Goal: Transaction & Acquisition: Purchase product/service

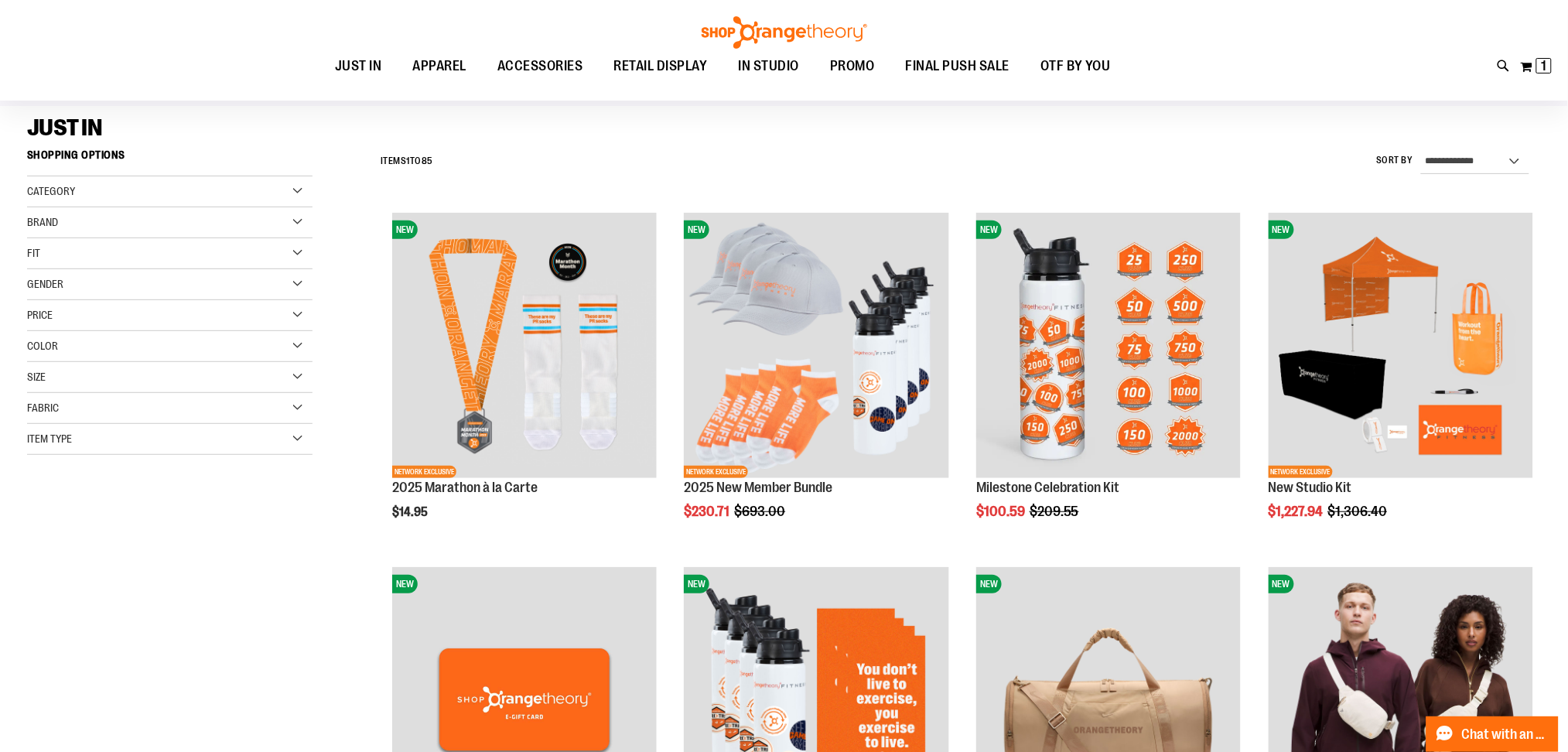
scroll to position [102, 0]
click at [1543, 71] on span "1" at bounding box center [1544, 66] width 6 height 16
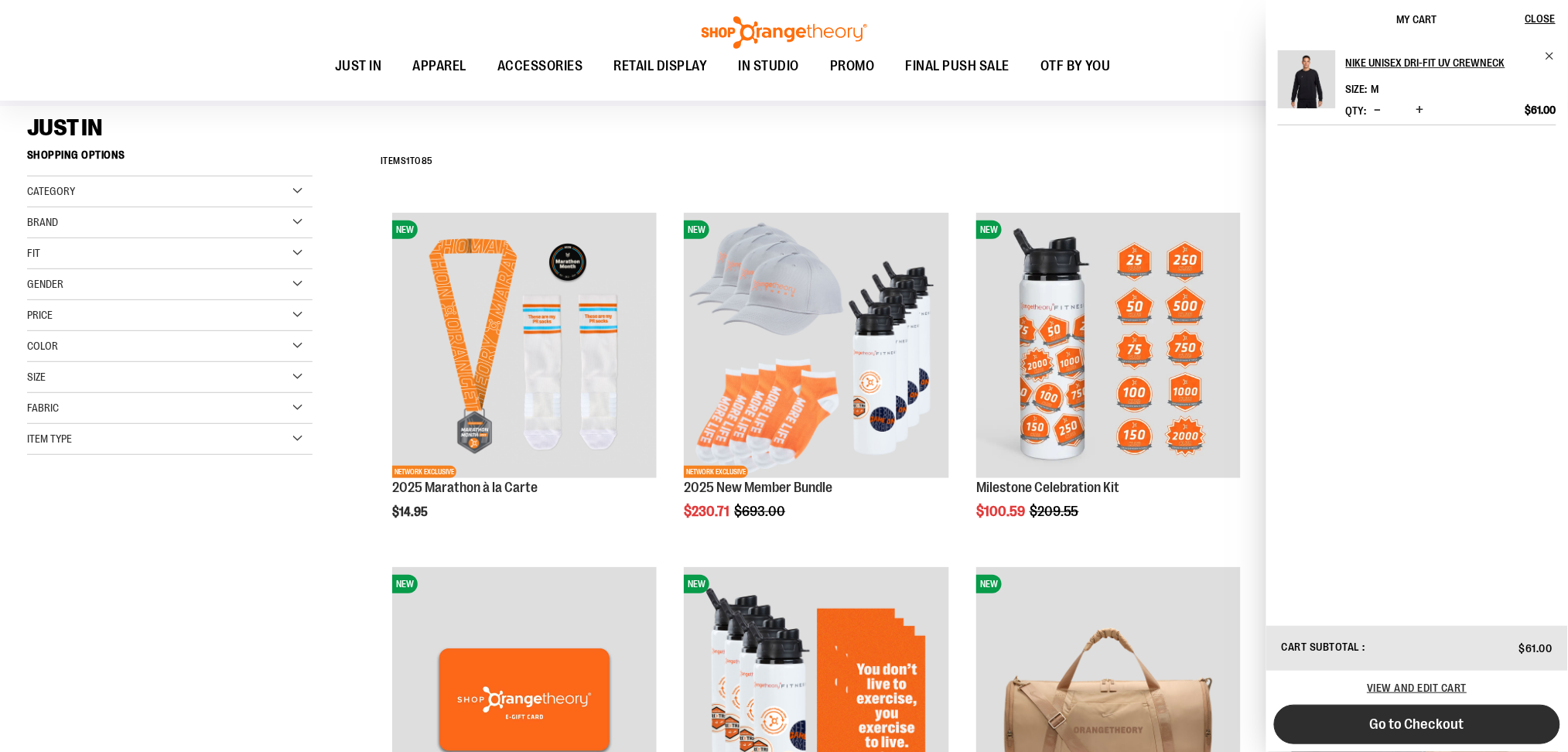
click at [1379, 722] on span "Go to Checkout" at bounding box center [1417, 723] width 94 height 17
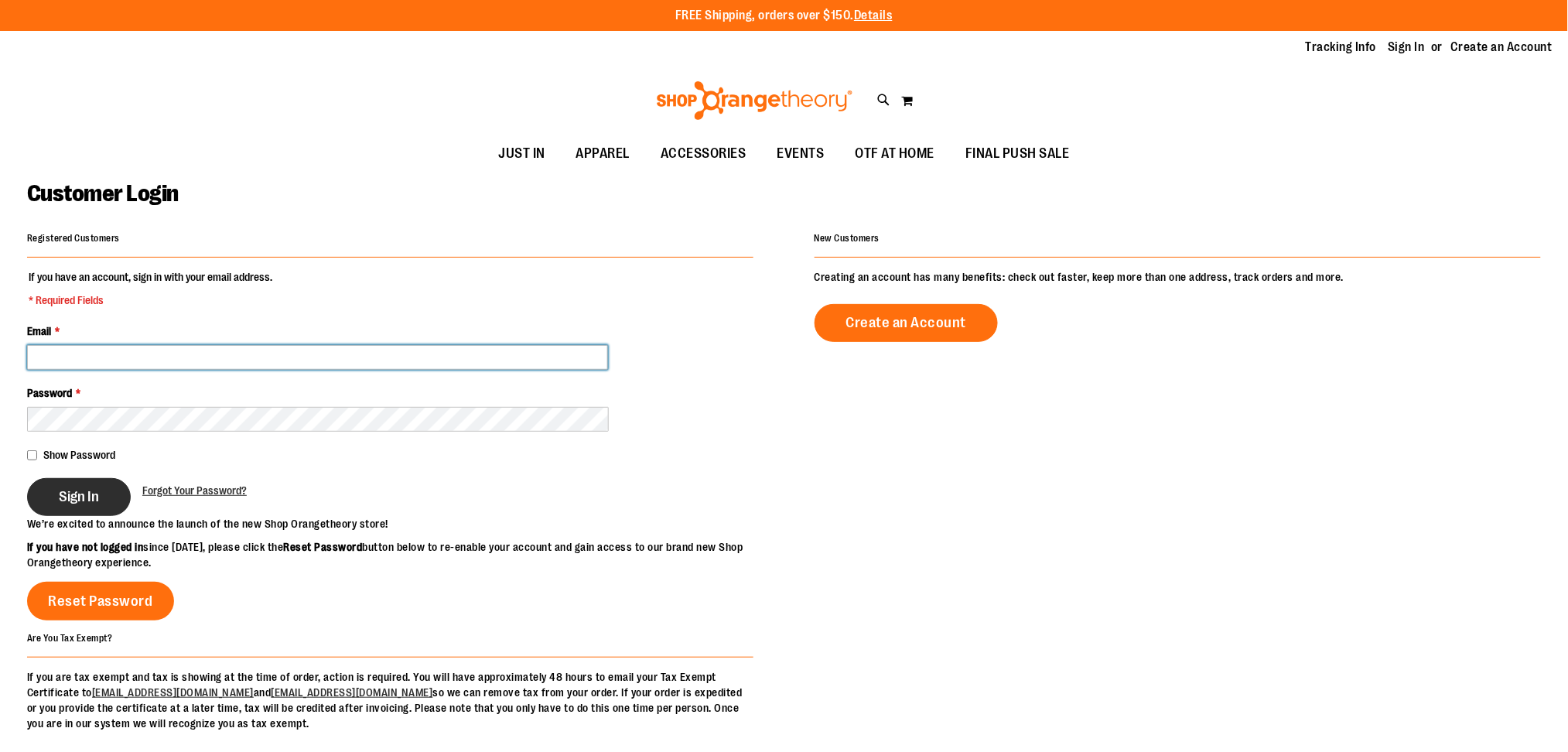
type input "**********"
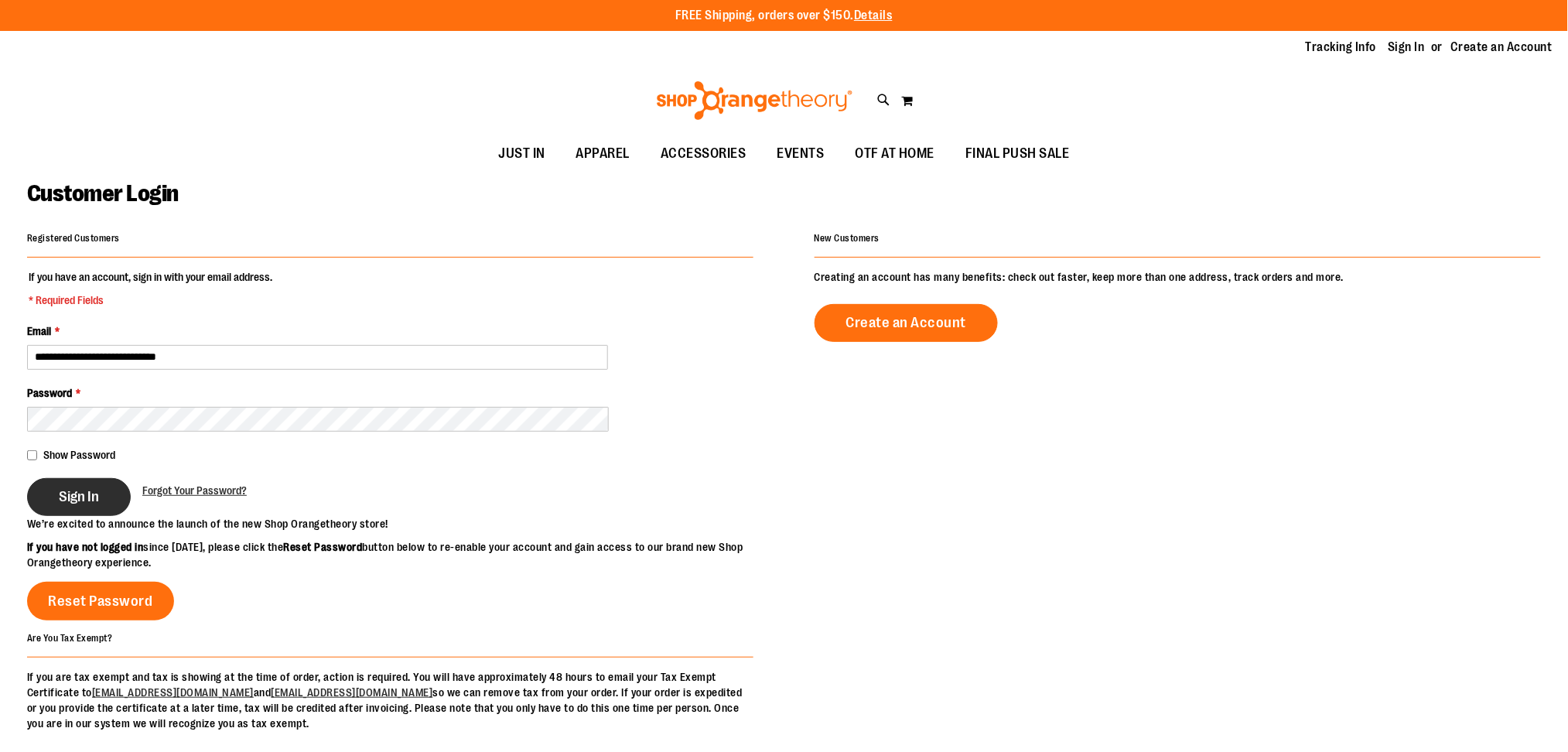
type input "**********"
click at [60, 501] on span "Sign In" at bounding box center [79, 496] width 40 height 17
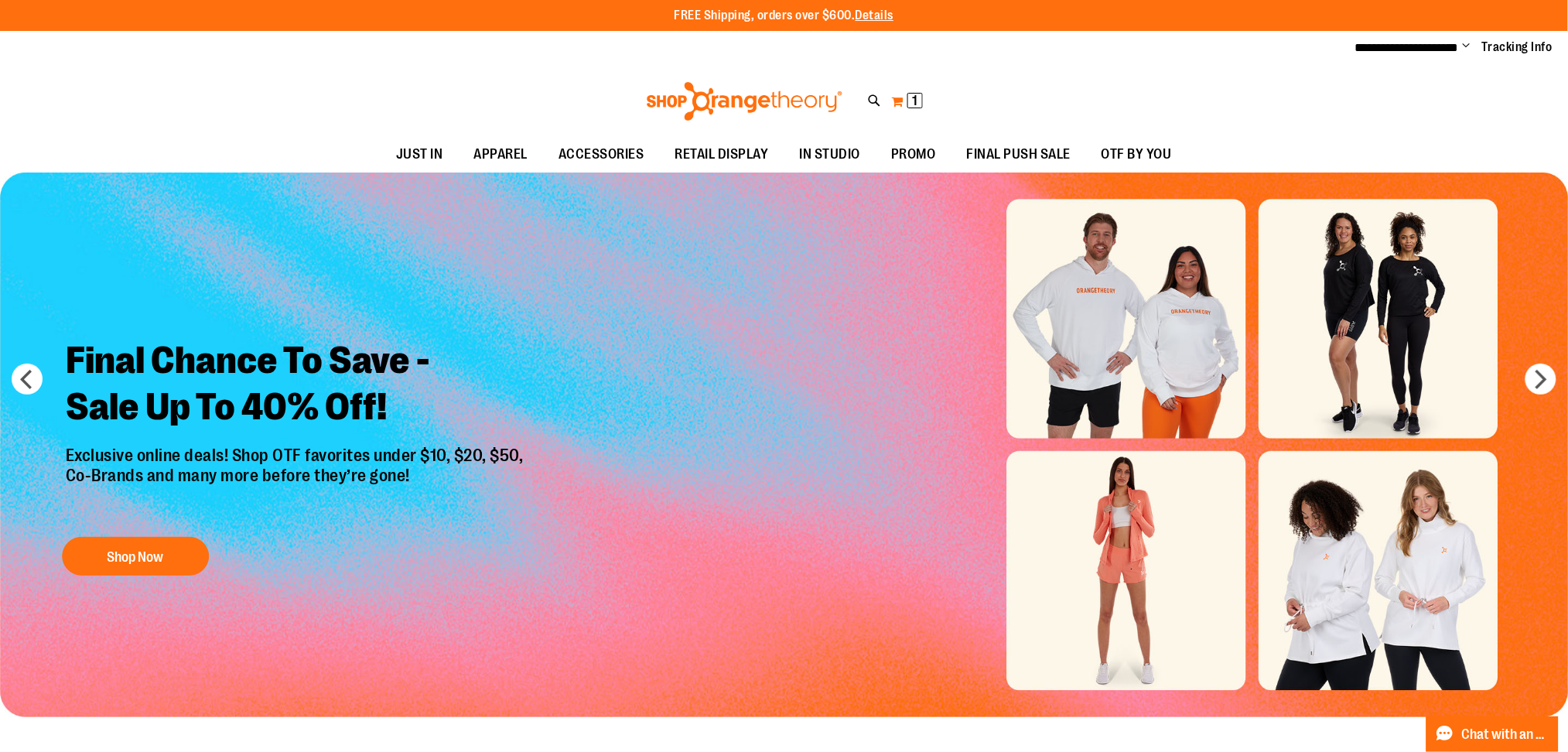
type input "**********"
click at [911, 96] on span "1 1 items" at bounding box center [915, 100] width 16 height 16
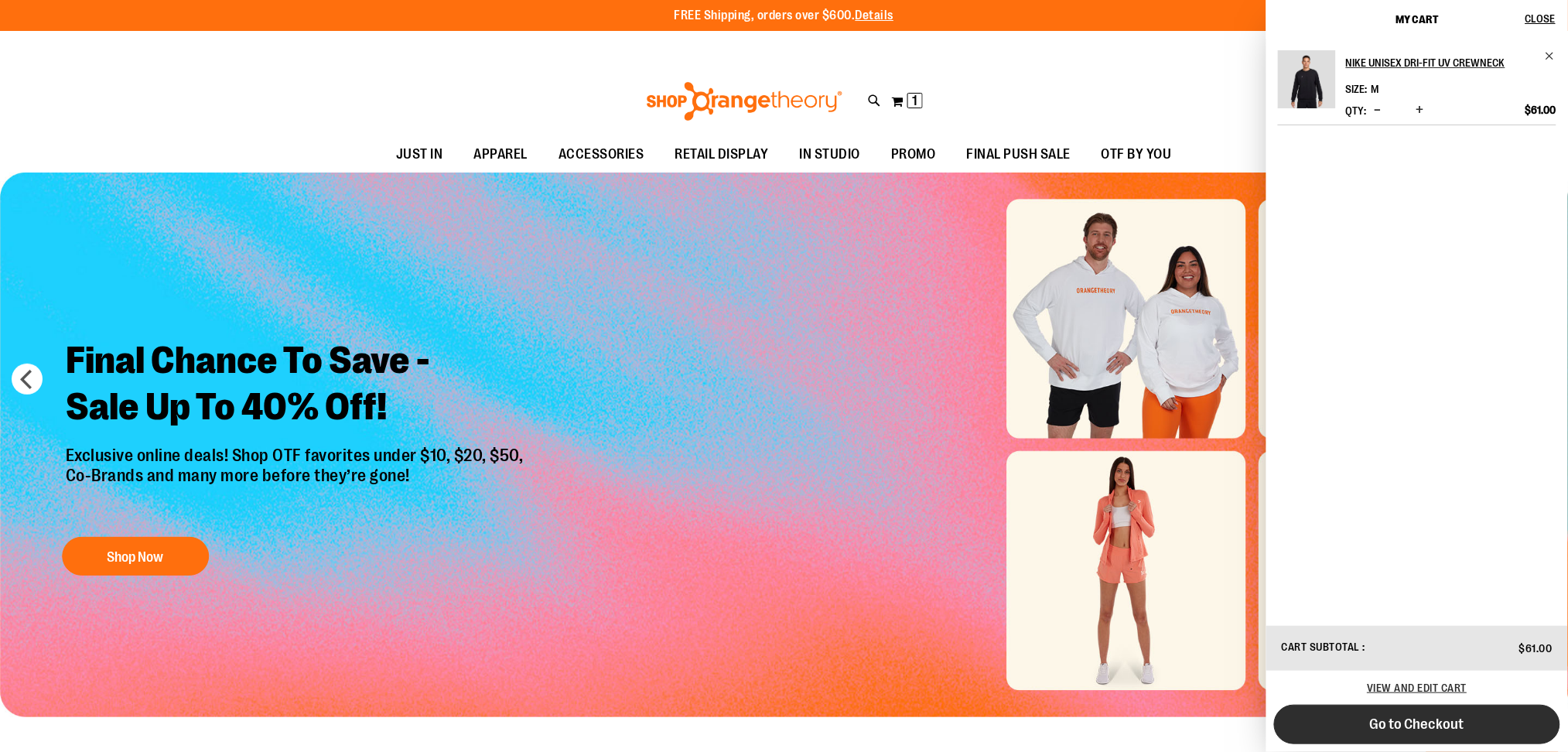
click at [1449, 720] on span "Go to Checkout" at bounding box center [1417, 723] width 94 height 17
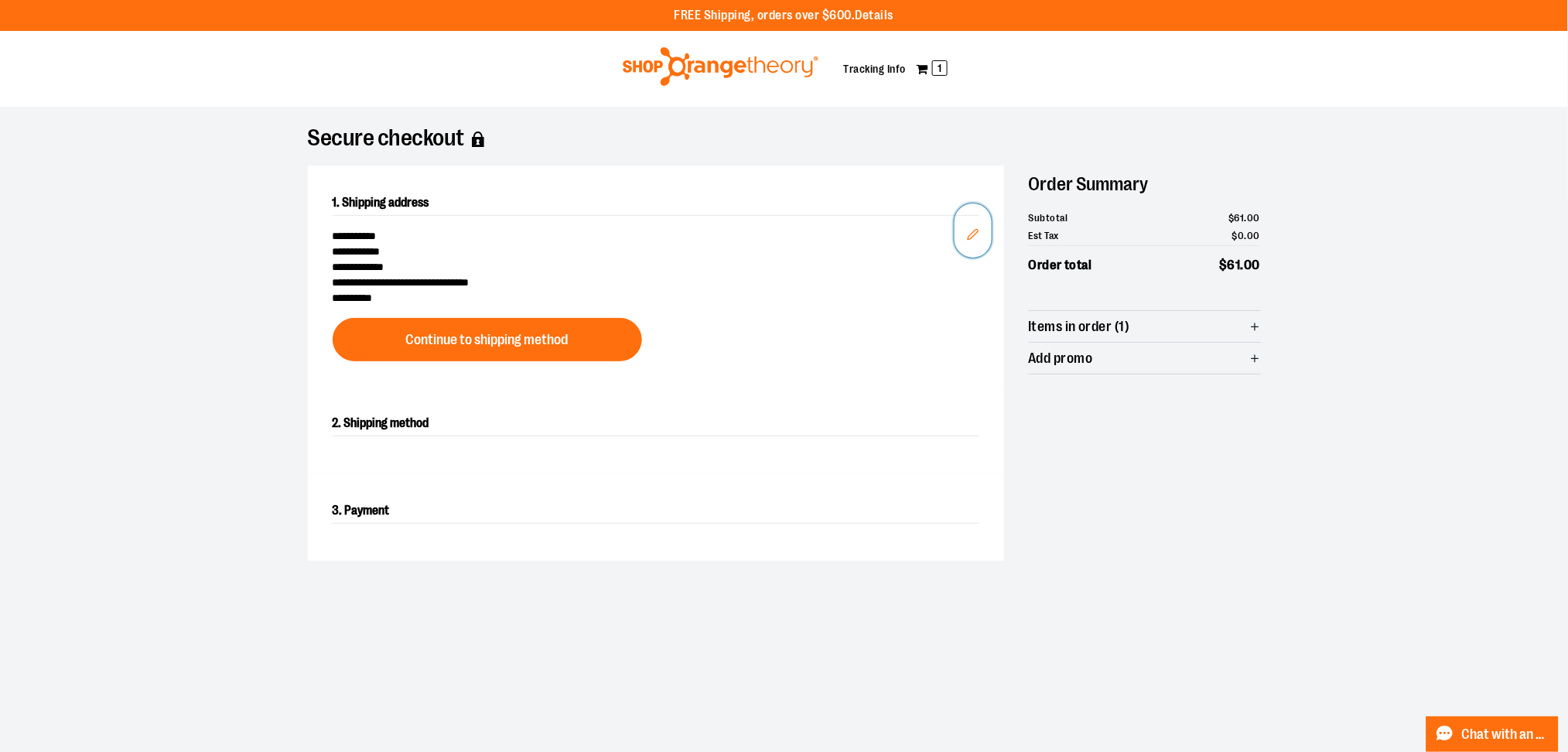
click at [974, 230] on icon "Edit" at bounding box center [973, 234] width 10 height 10
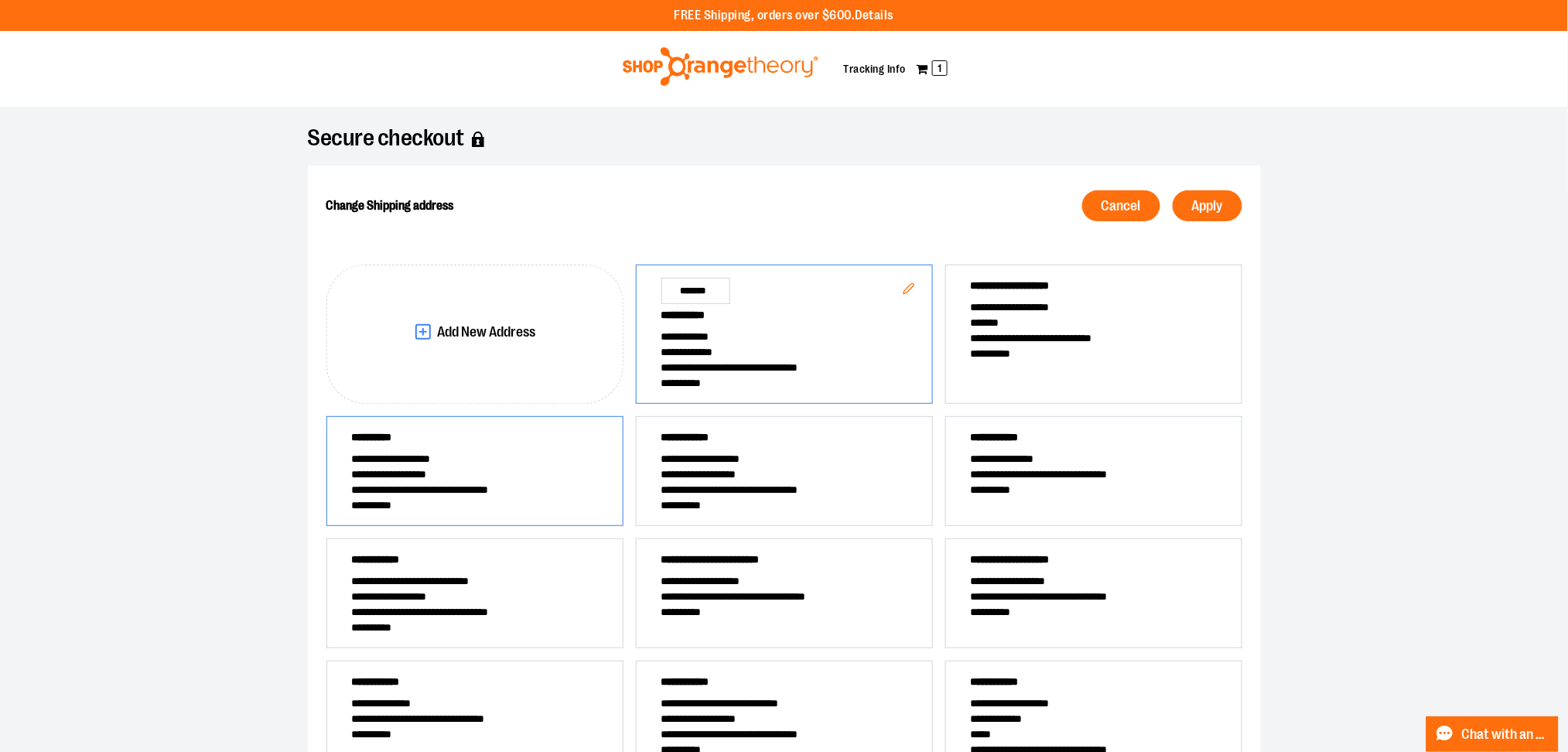
click at [487, 477] on span "**********" at bounding box center [475, 474] width 246 height 16
click at [1226, 197] on button "Apply" at bounding box center [1207, 205] width 70 height 31
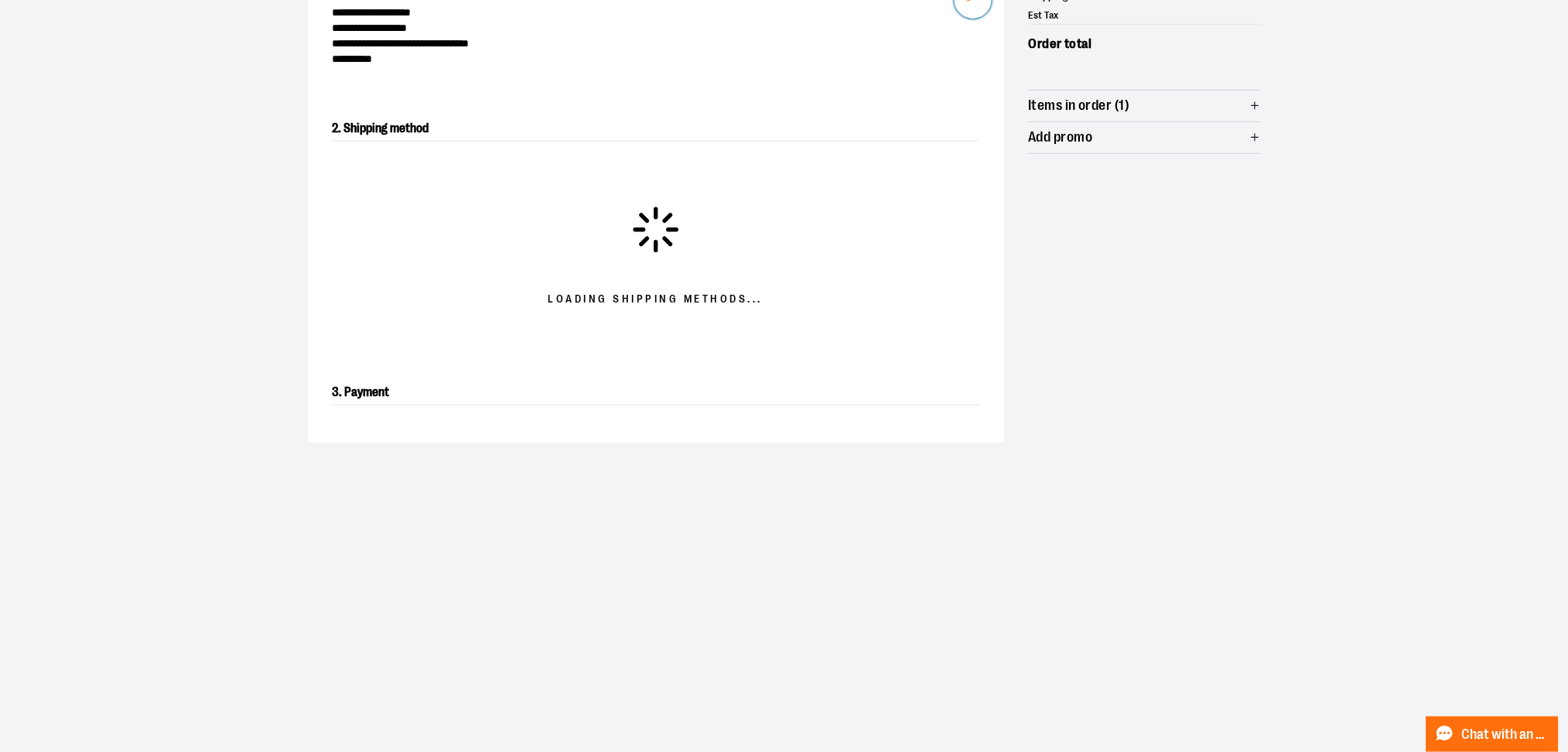
scroll to position [265, 0]
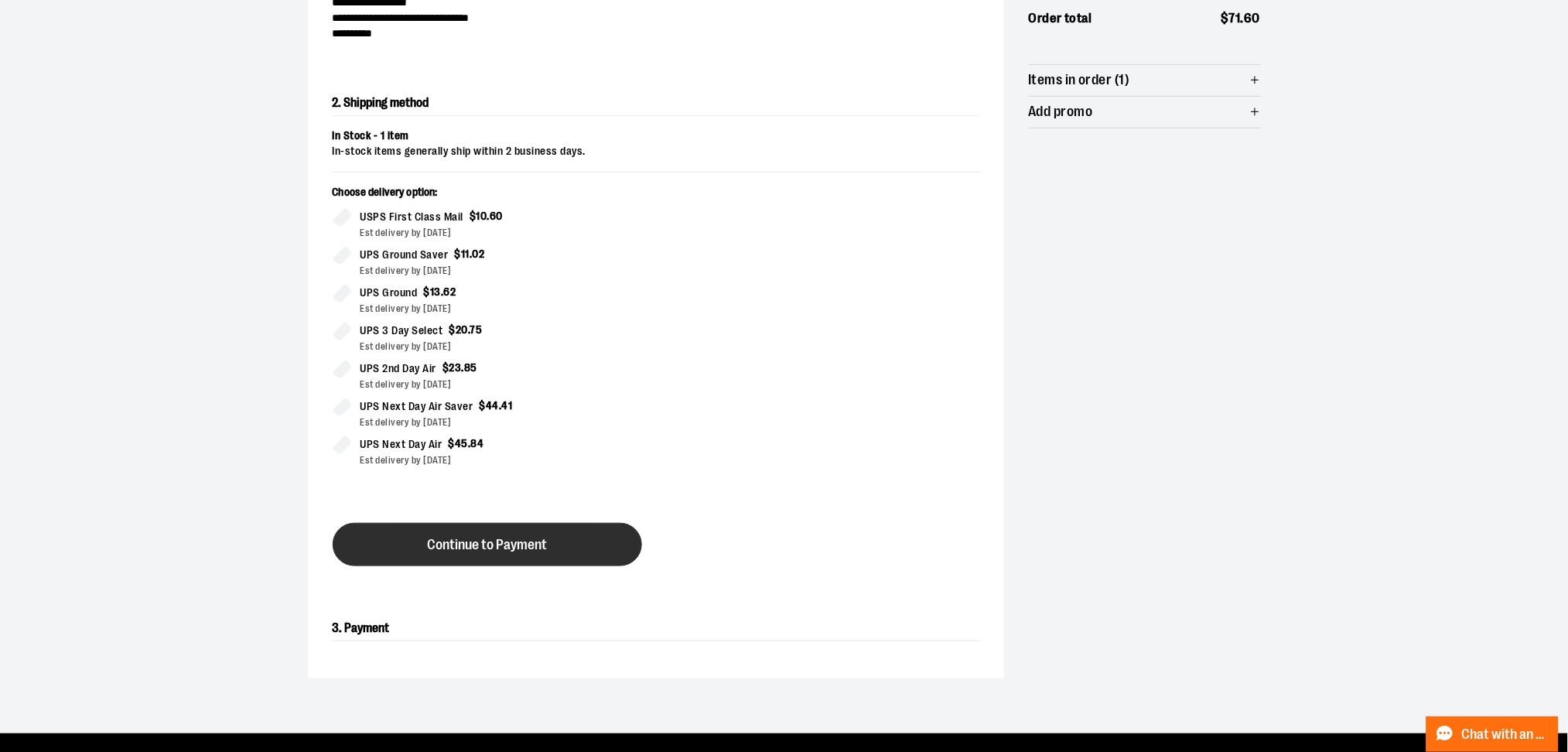
click at [510, 539] on span "Continue to Payment" at bounding box center [487, 545] width 120 height 15
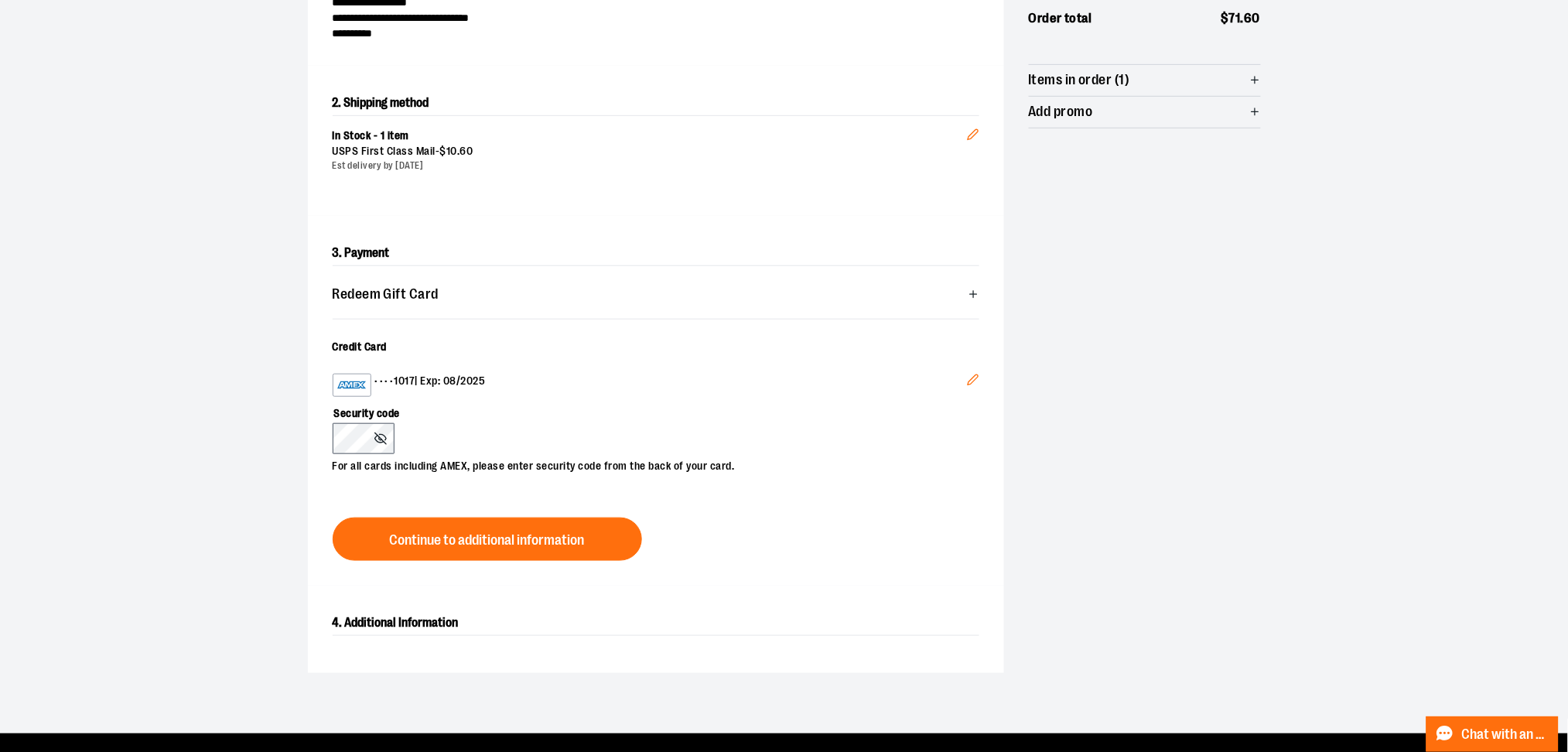
click at [975, 374] on icon "Edit" at bounding box center [973, 380] width 13 height 13
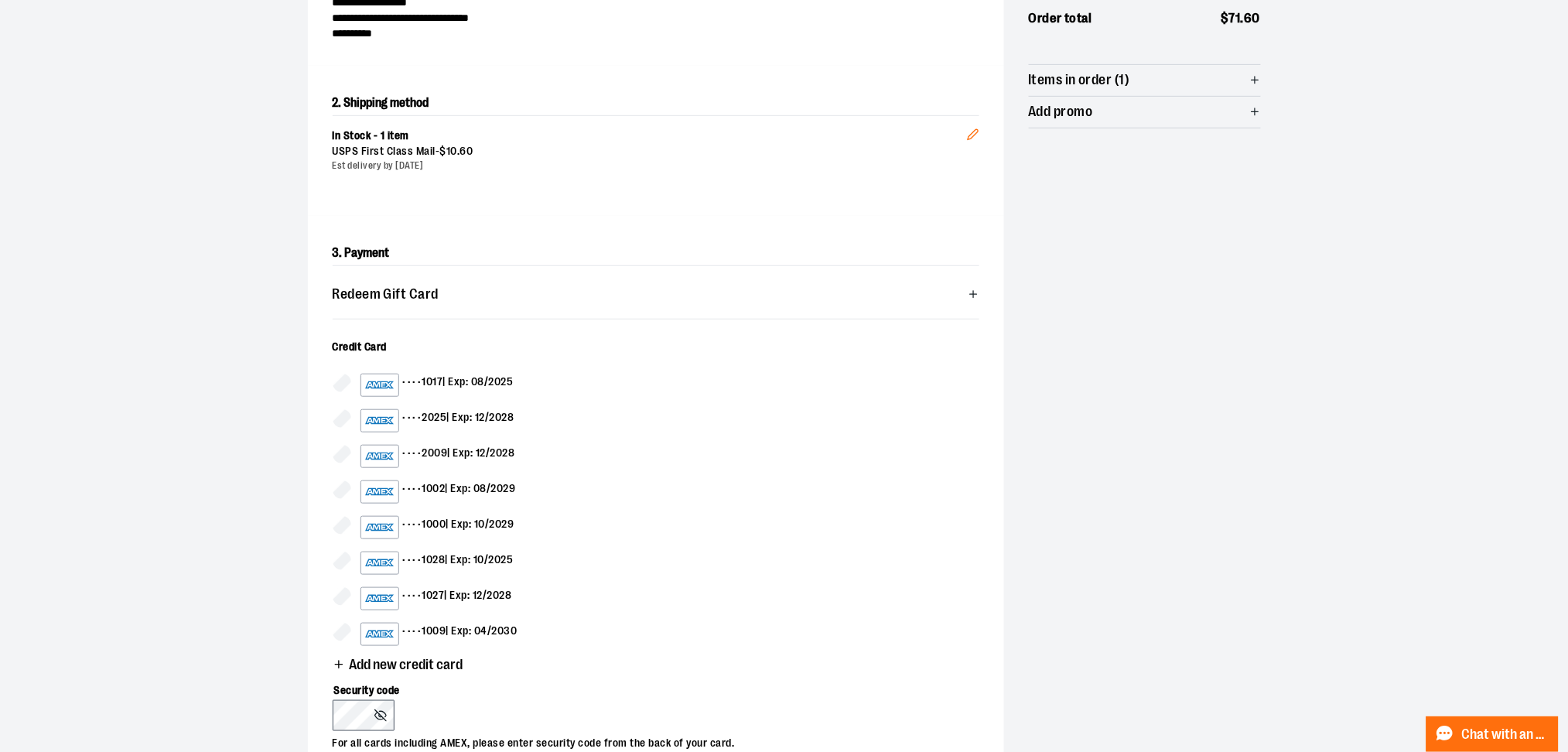
click at [467, 597] on div "•••• 1027 | Exp: 12/2028" at bounding box center [436, 599] width 151 height 24
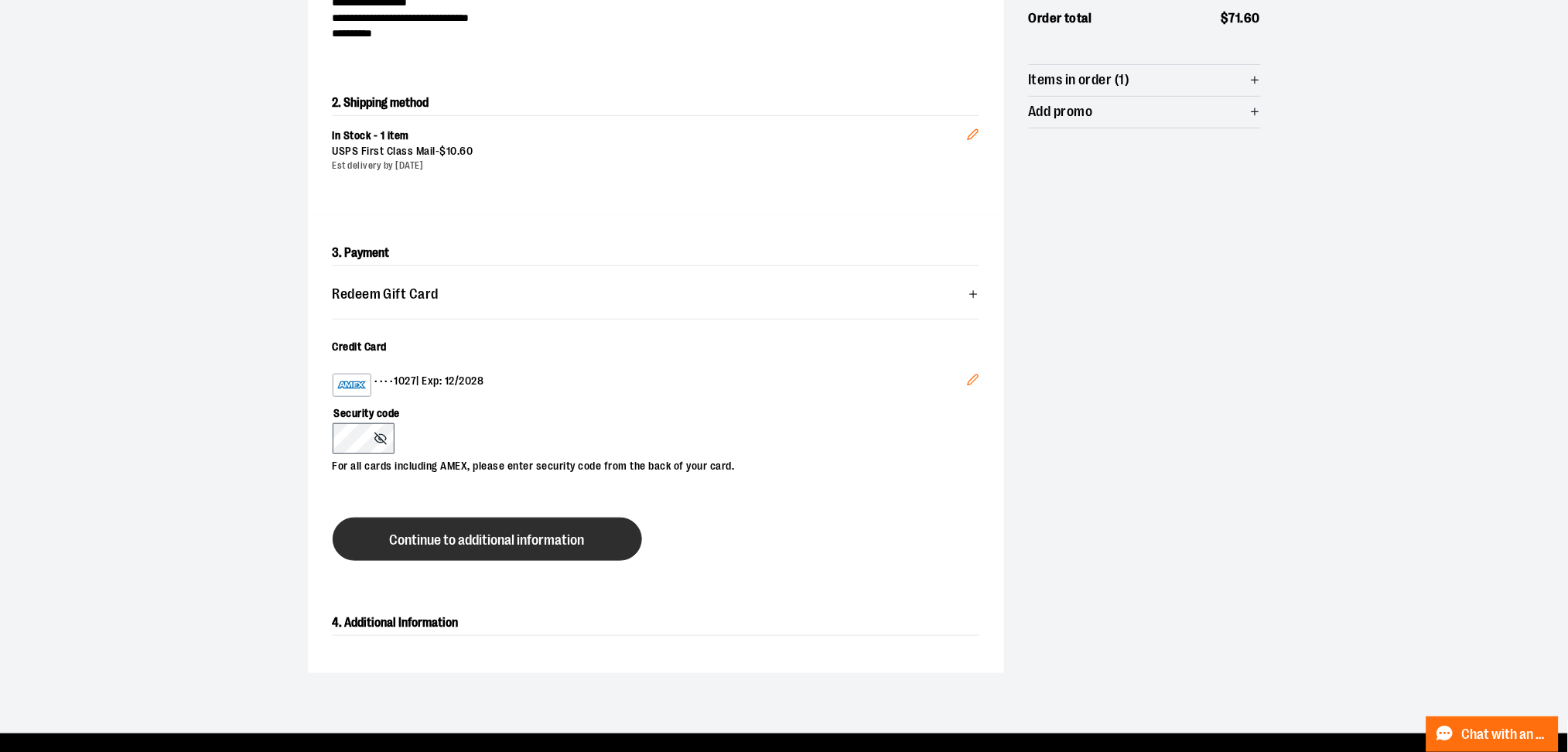
click at [481, 530] on button "Continue to additional information" at bounding box center [487, 539] width 310 height 43
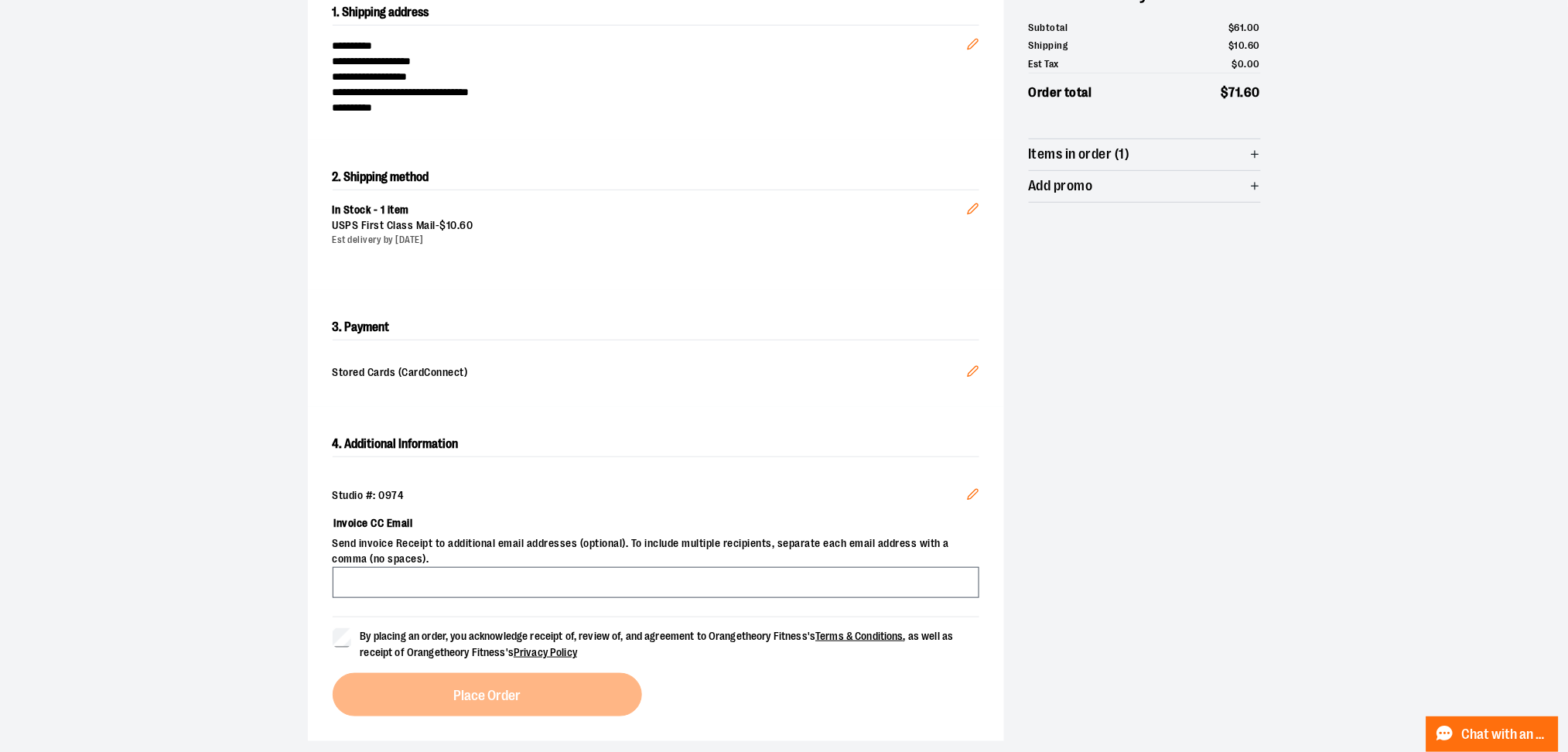
scroll to position [161, 0]
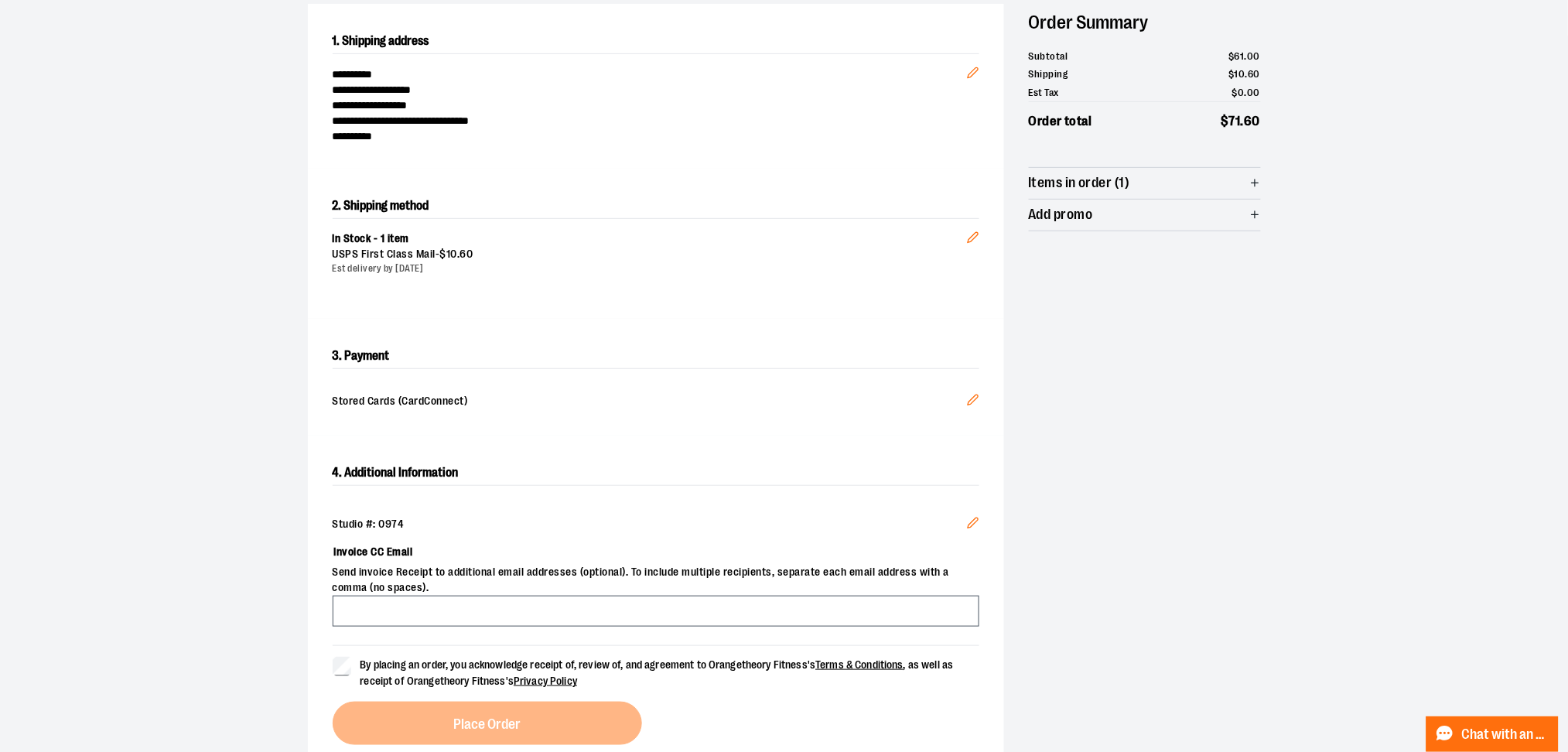
click at [974, 399] on icon "Edit" at bounding box center [973, 400] width 13 height 13
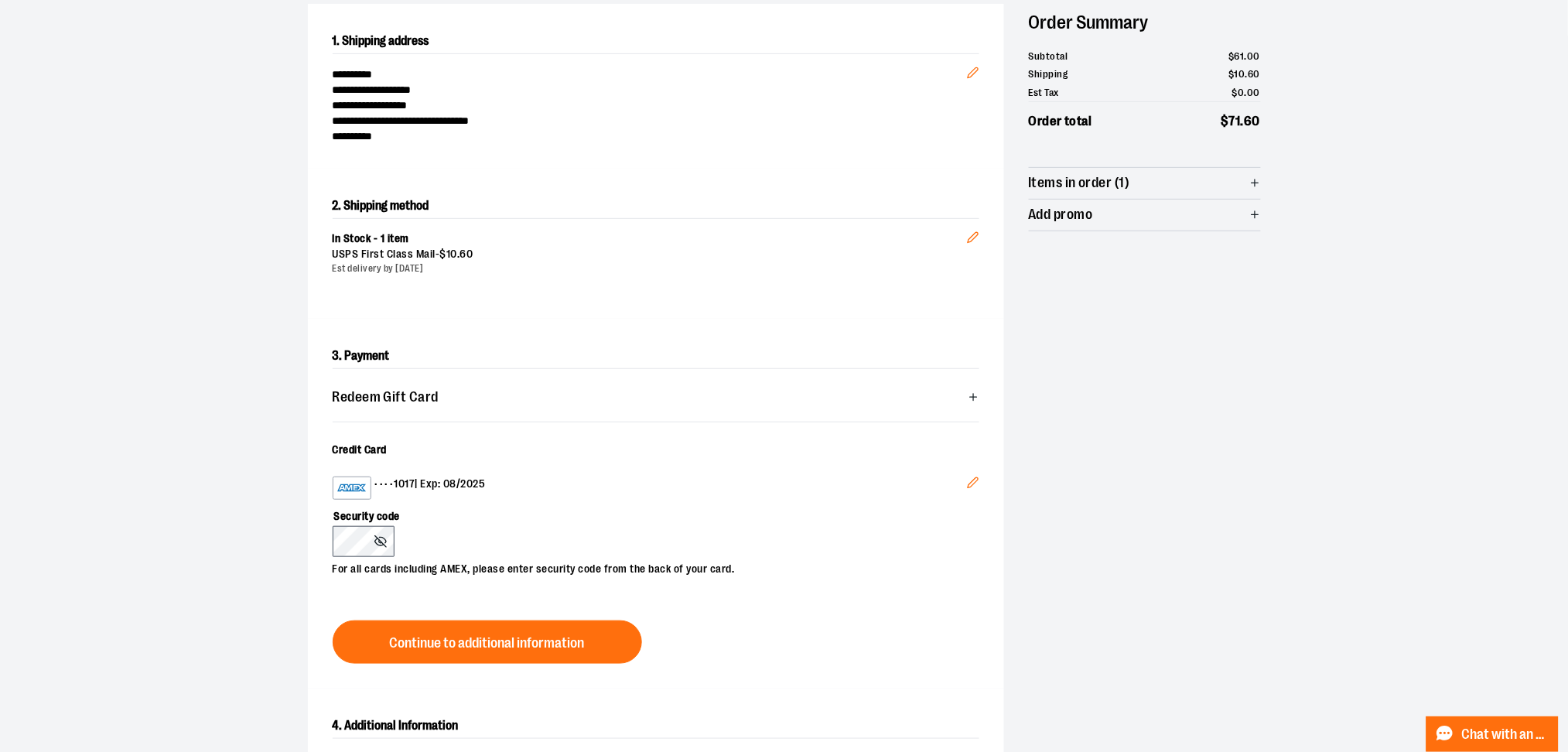
click at [978, 483] on icon "Edit" at bounding box center [973, 482] width 13 height 13
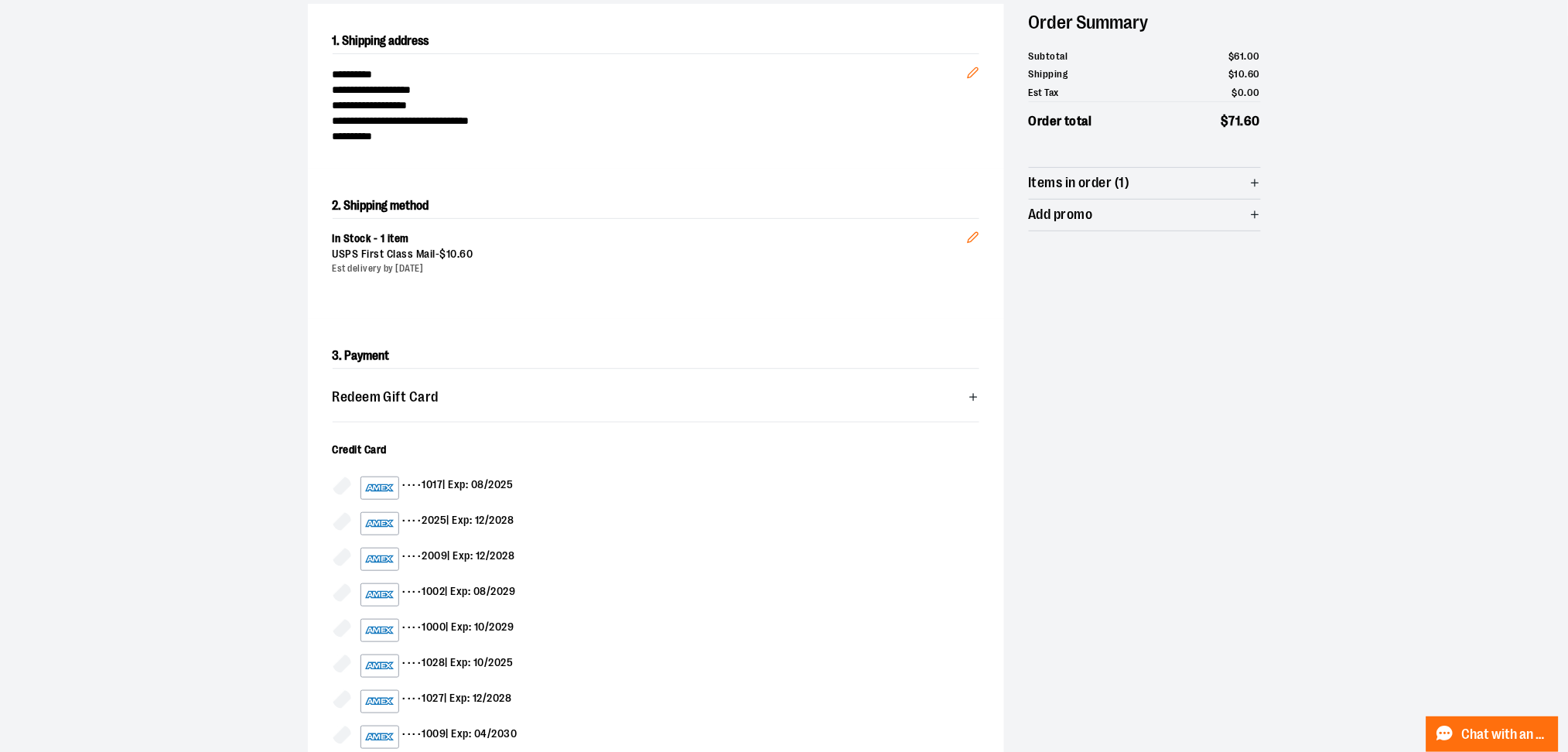
scroll to position [368, 0]
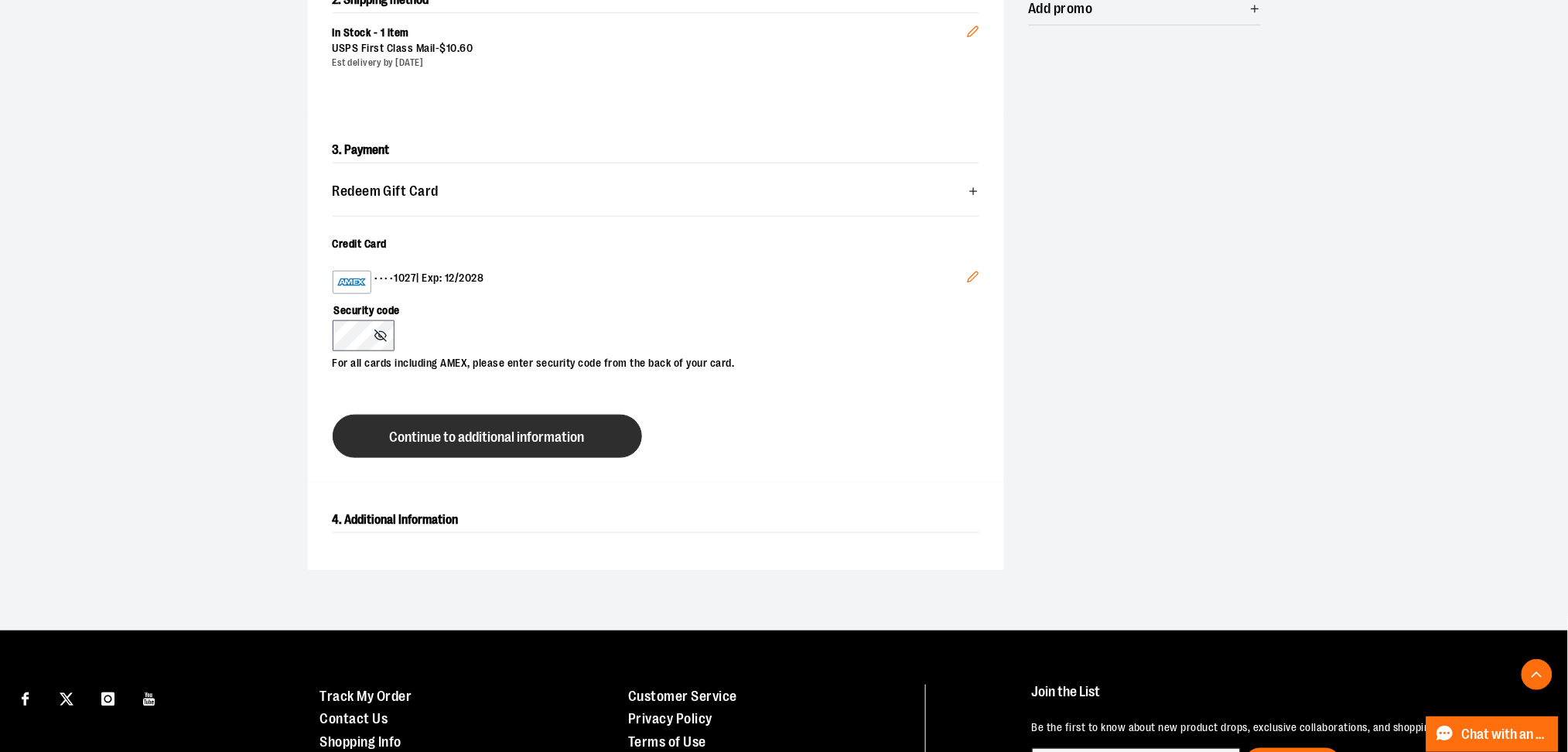
click at [513, 443] on span "Continue to additional information" at bounding box center [487, 437] width 195 height 15
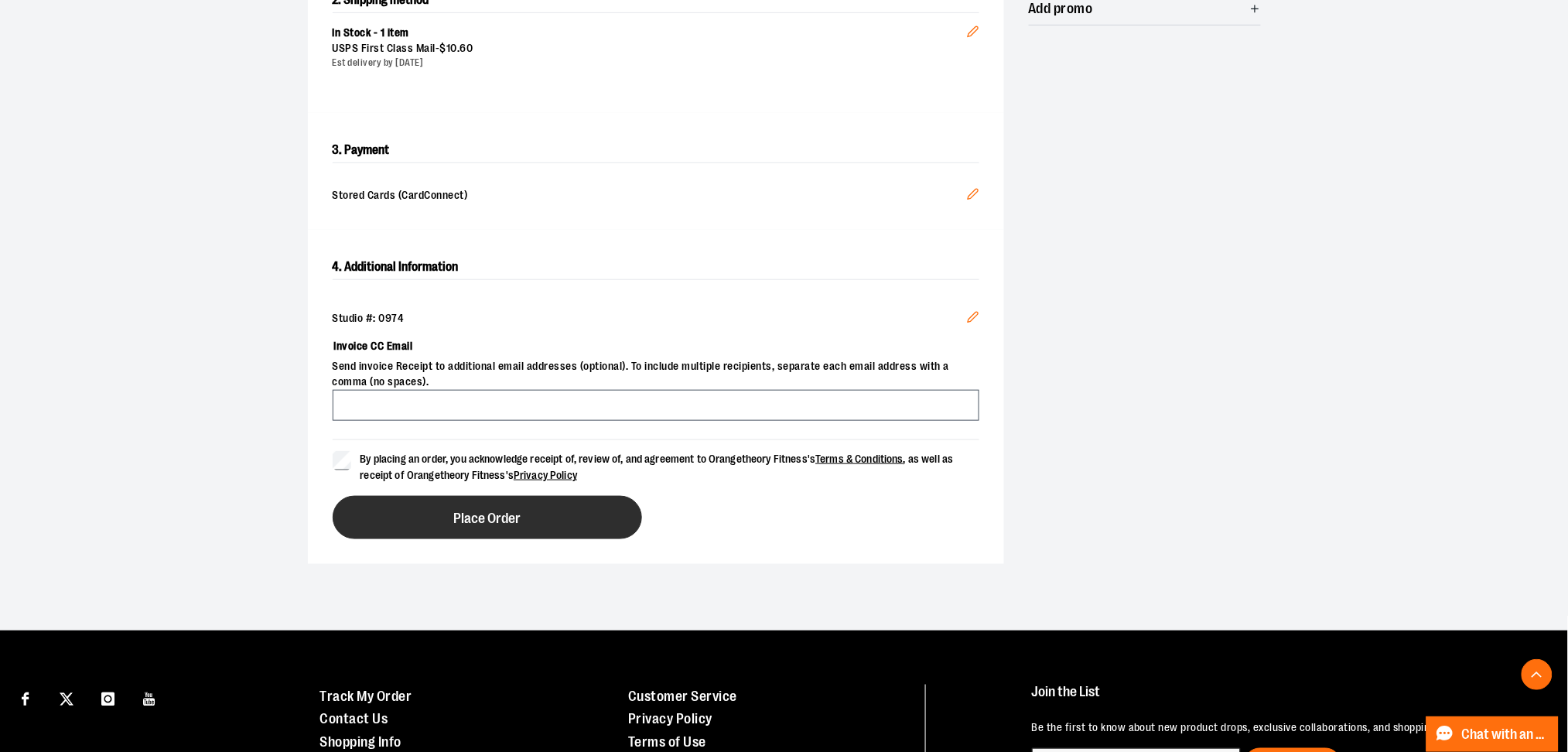
click at [525, 524] on button "Place Order" at bounding box center [487, 518] width 310 height 43
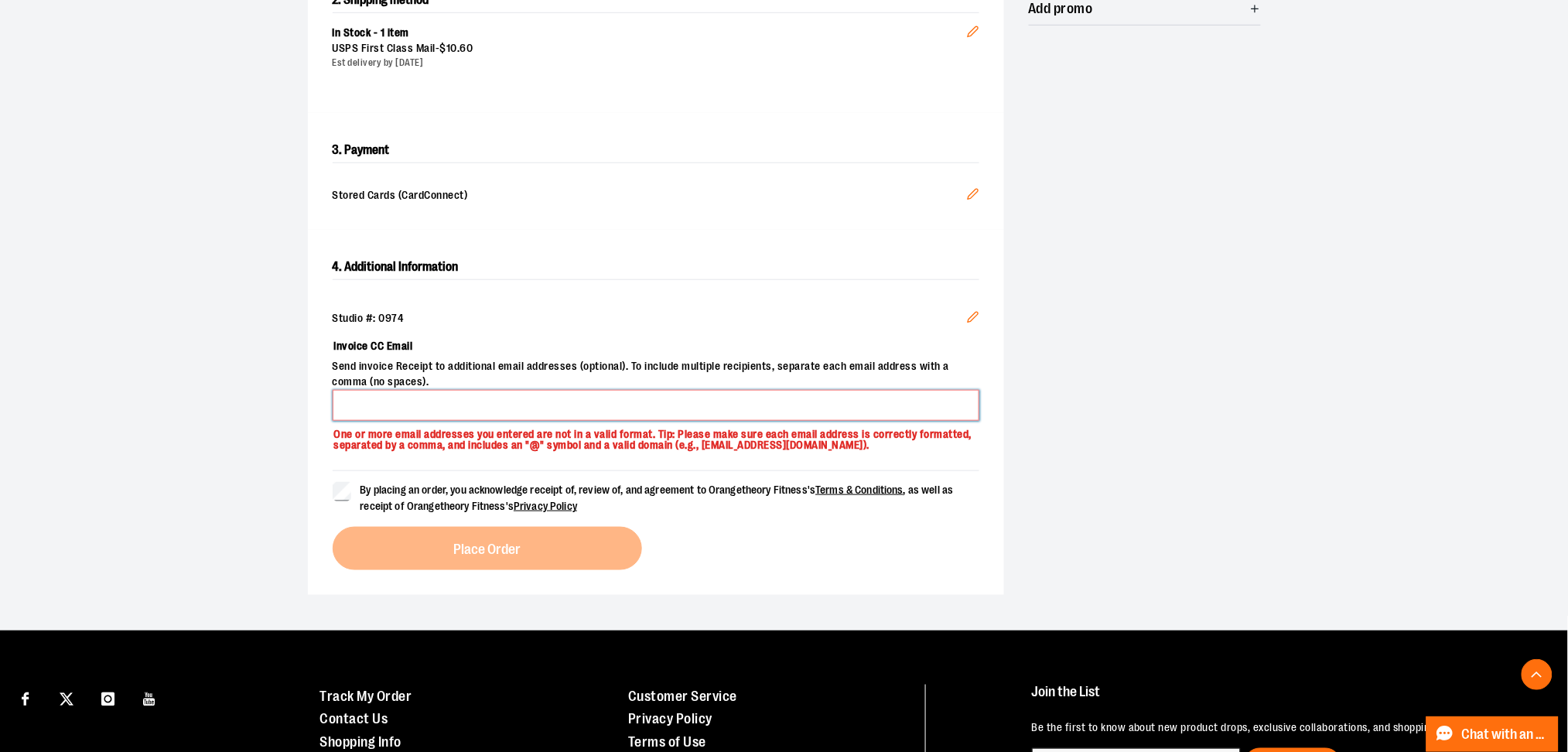
click at [495, 407] on input "Invoice CC Email" at bounding box center [655, 405] width 646 height 31
type input "**********"
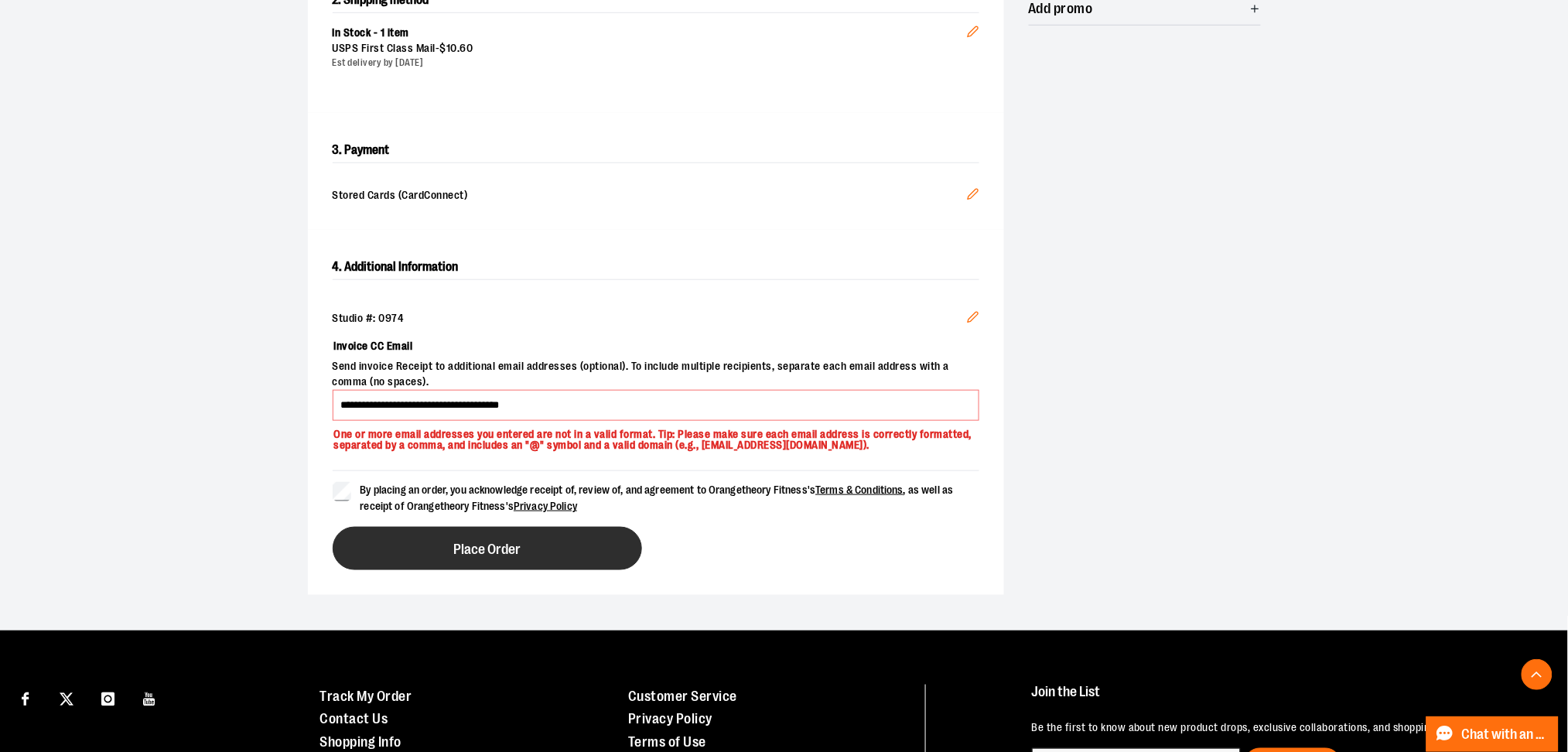
click at [448, 534] on button "Place Order" at bounding box center [487, 549] width 310 height 43
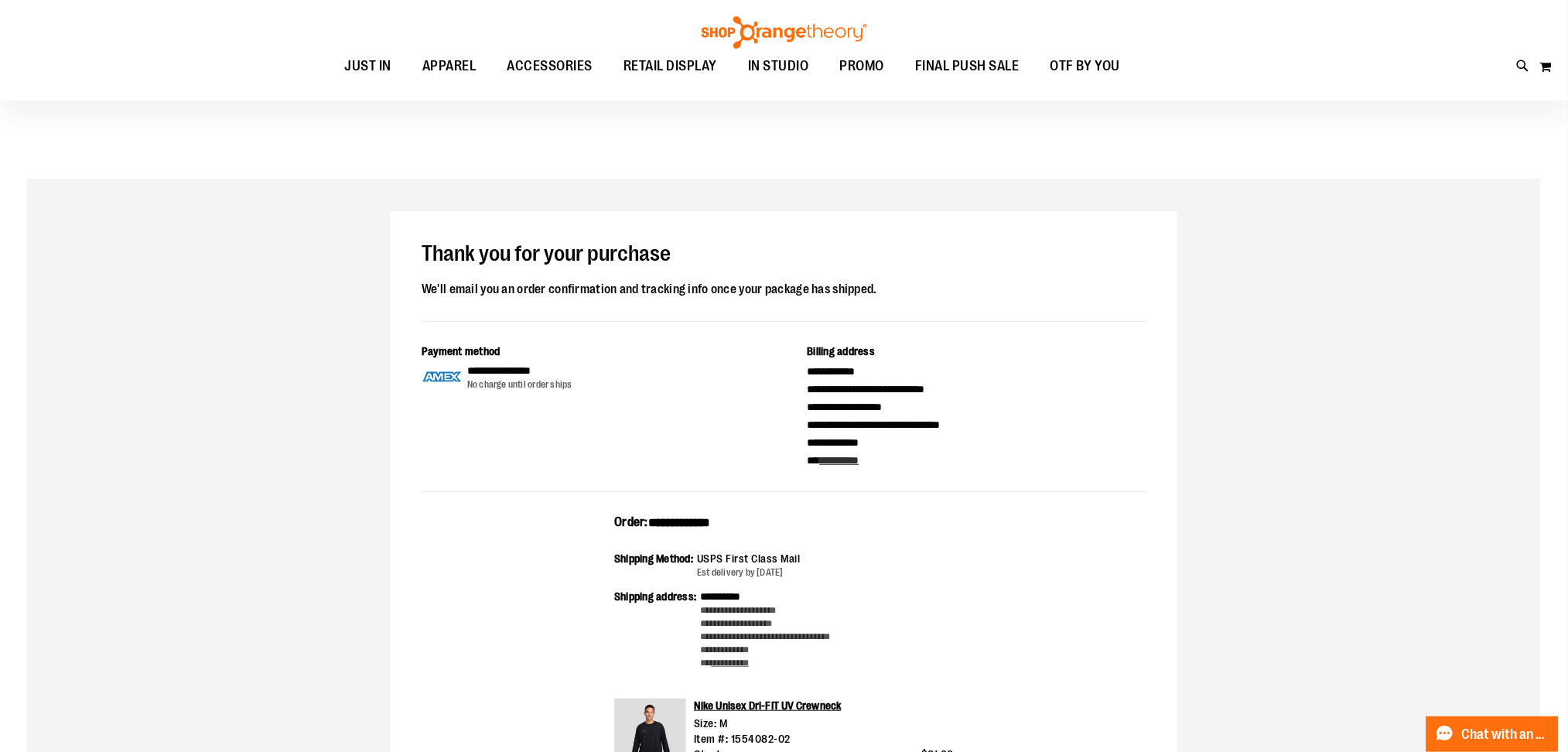
scroll to position [618, 0]
